Goal: Information Seeking & Learning: Learn about a topic

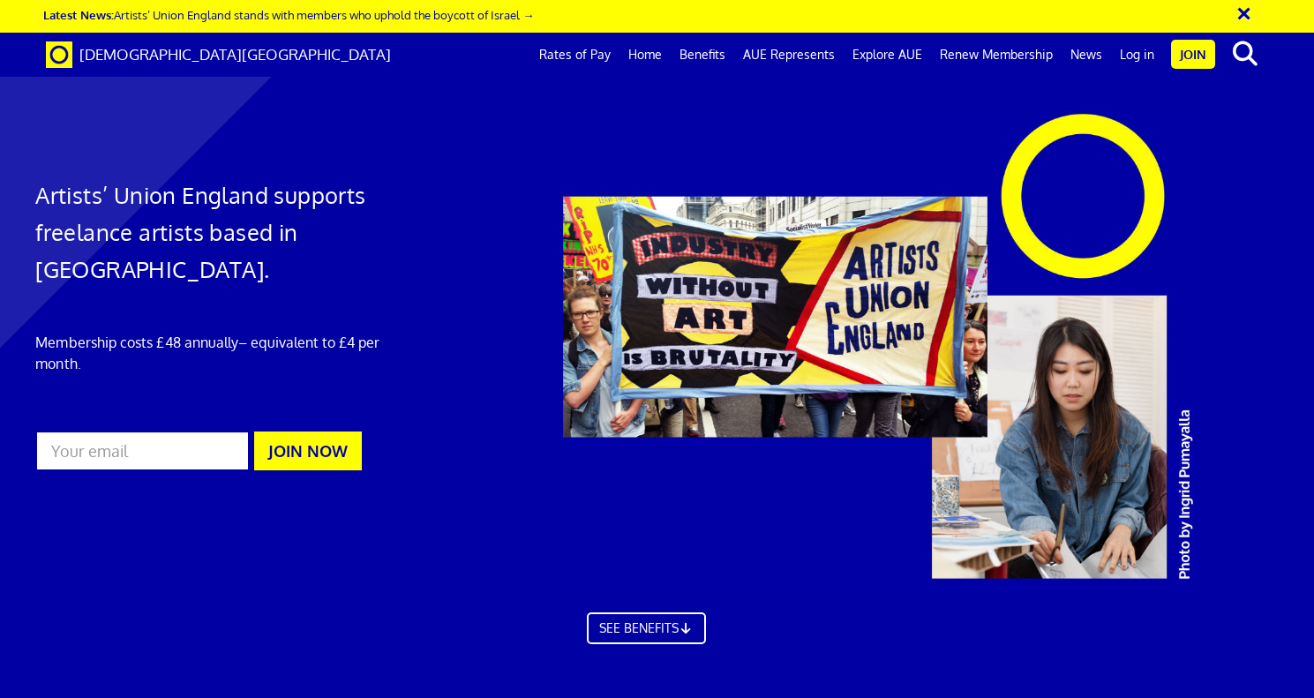
scroll to position [1671, 11]
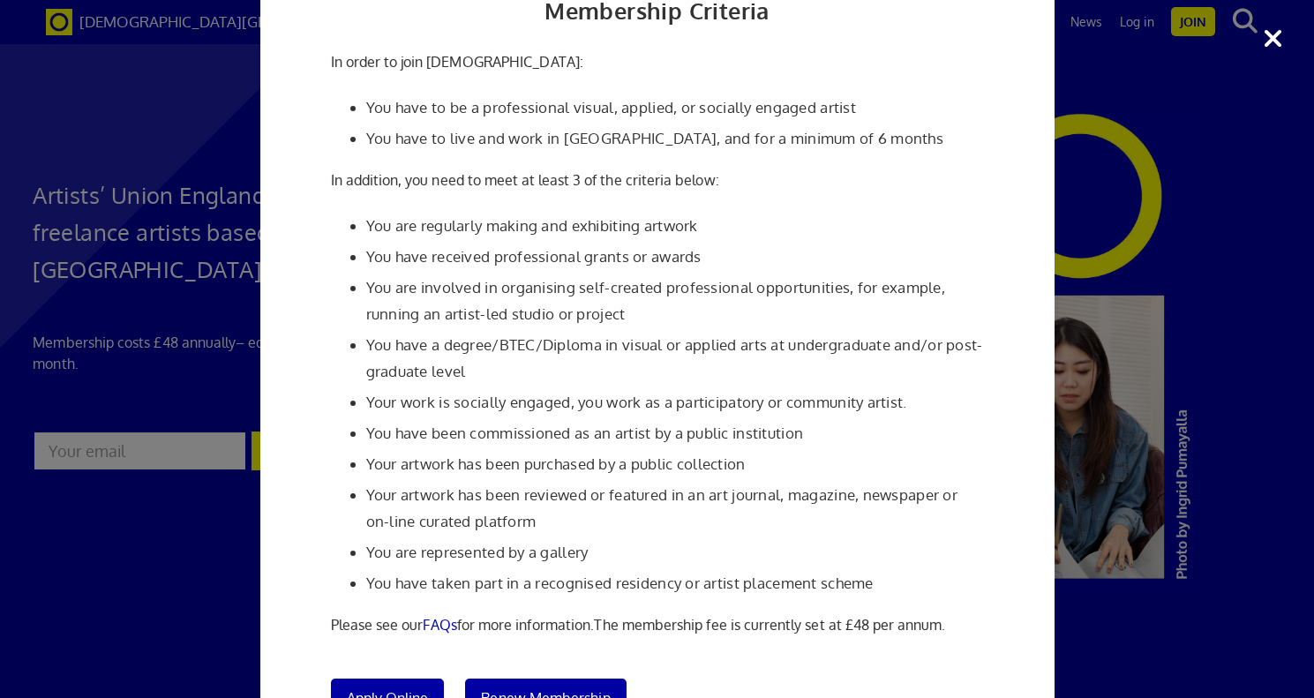
scroll to position [106, 0]
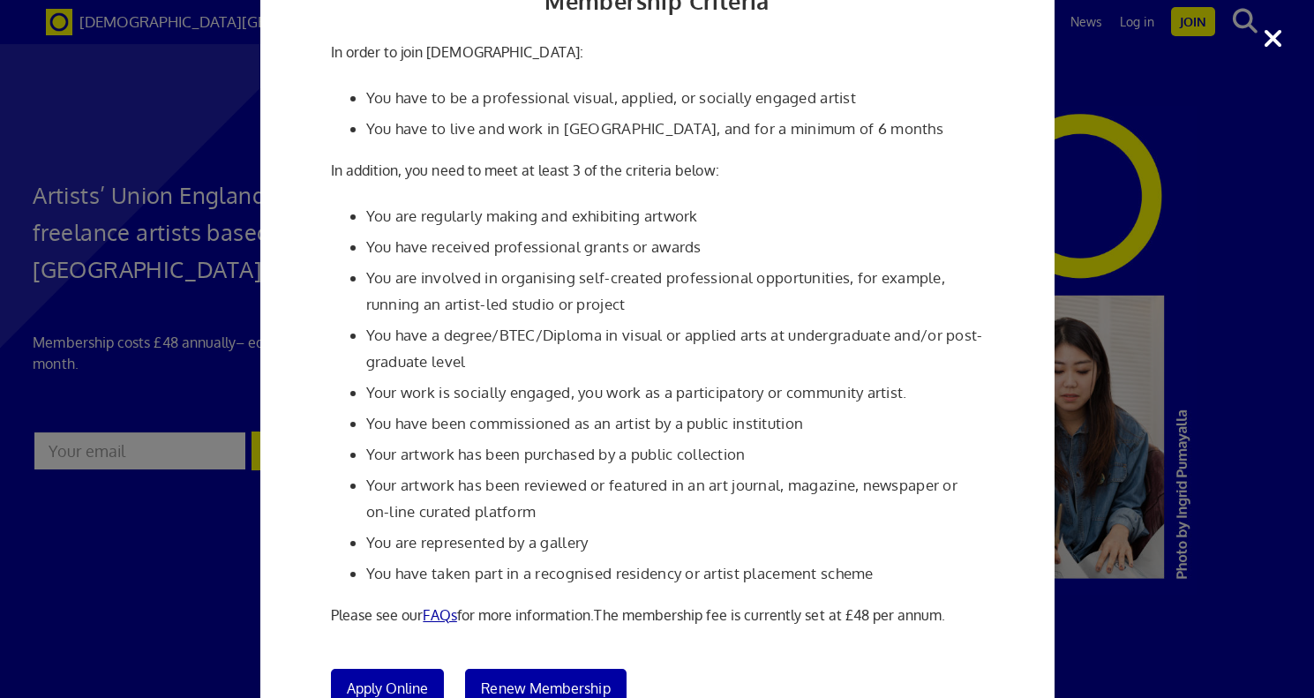
click at [448, 616] on link "FAQs" at bounding box center [440, 615] width 34 height 18
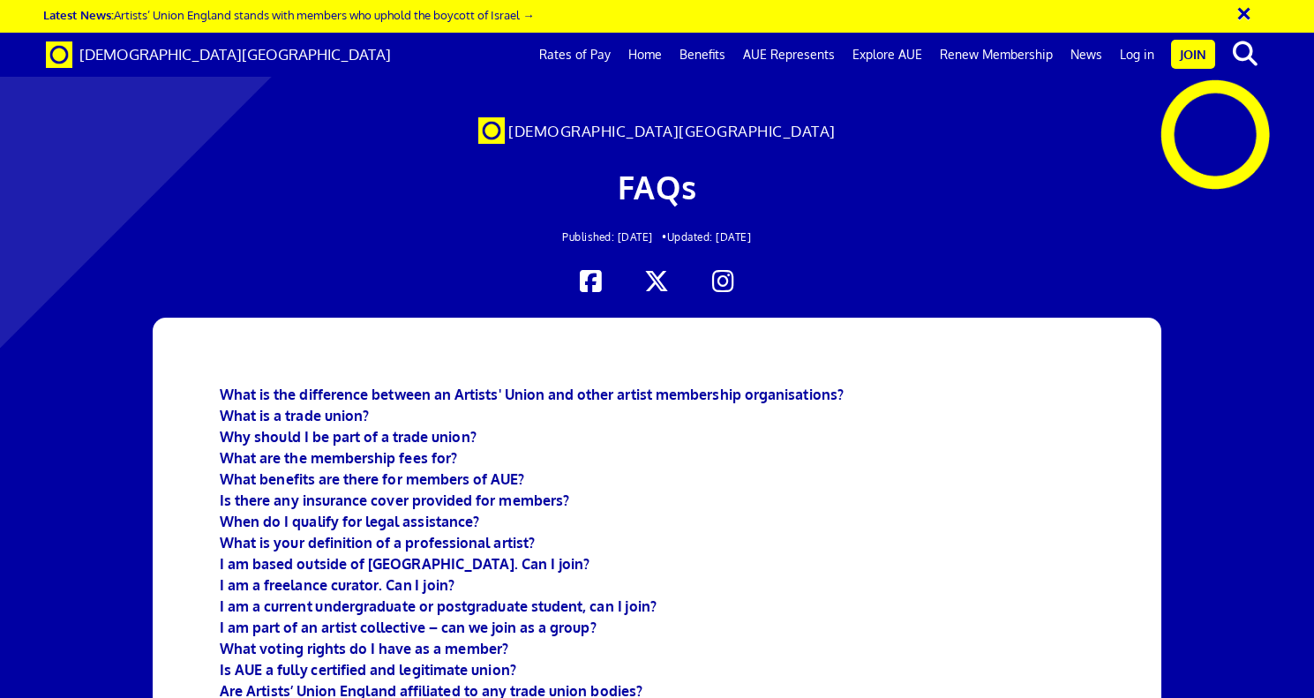
scroll to position [213, 15]
click at [483, 386] on b "What is the difference between an Artists' Union and other artist membership or…" at bounding box center [532, 395] width 624 height 18
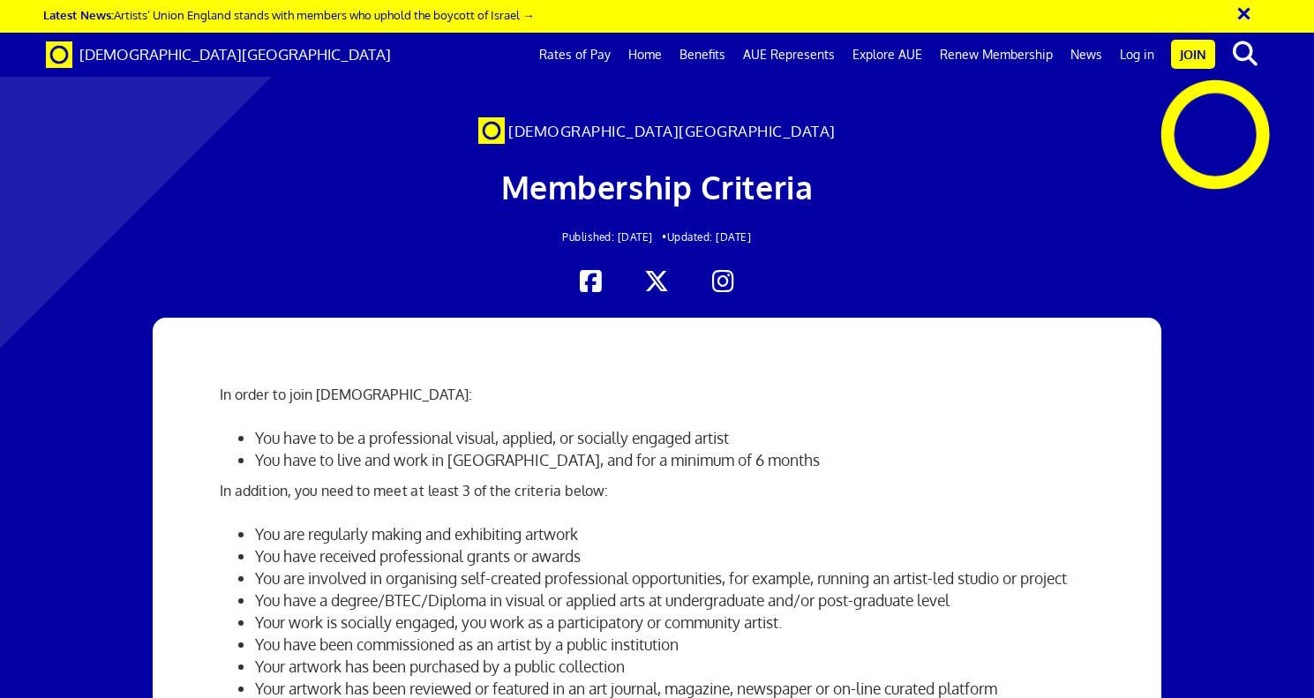
scroll to position [3418, 26]
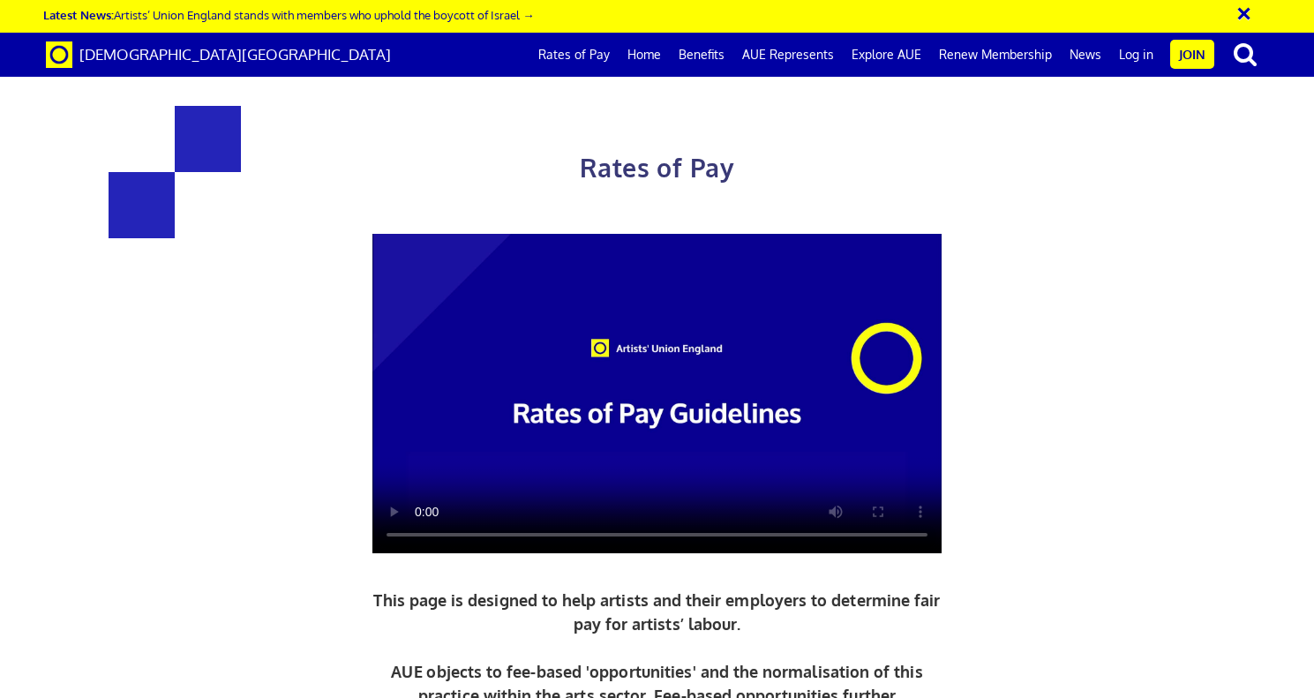
scroll to position [3804, 0]
